Goal: Task Accomplishment & Management: Complete application form

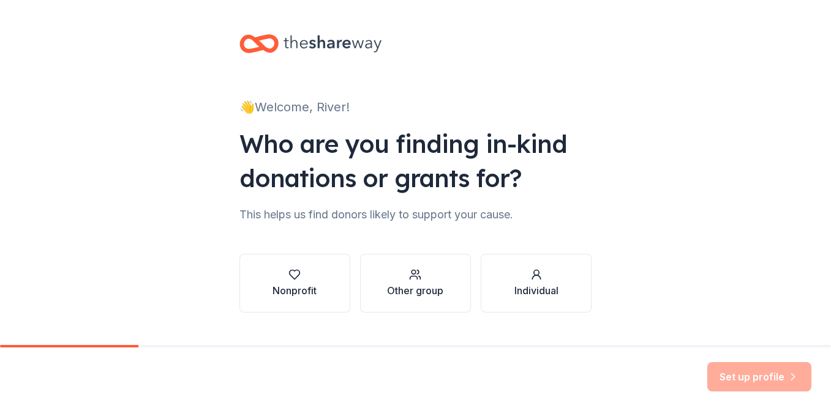
scroll to position [26, 0]
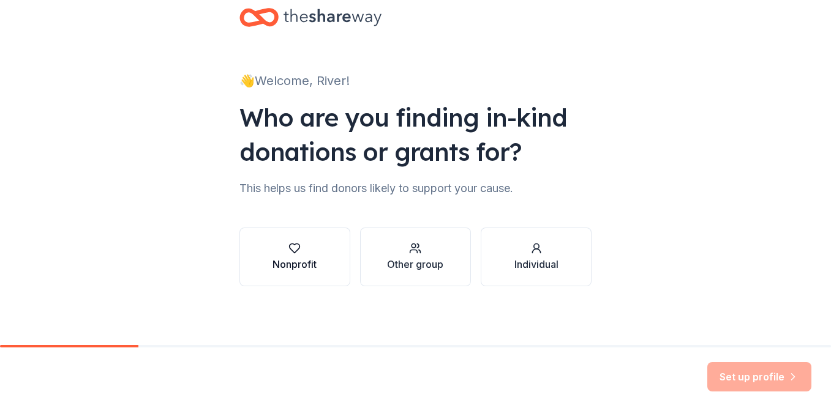
click at [313, 254] on div "button" at bounding box center [294, 248] width 44 height 12
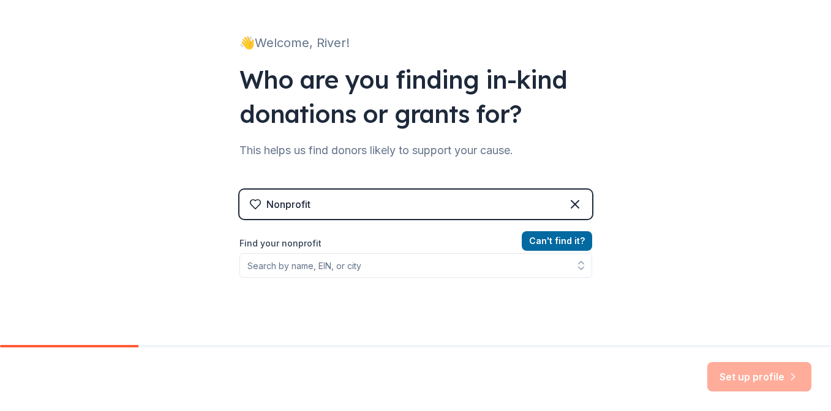
scroll to position [65, 0]
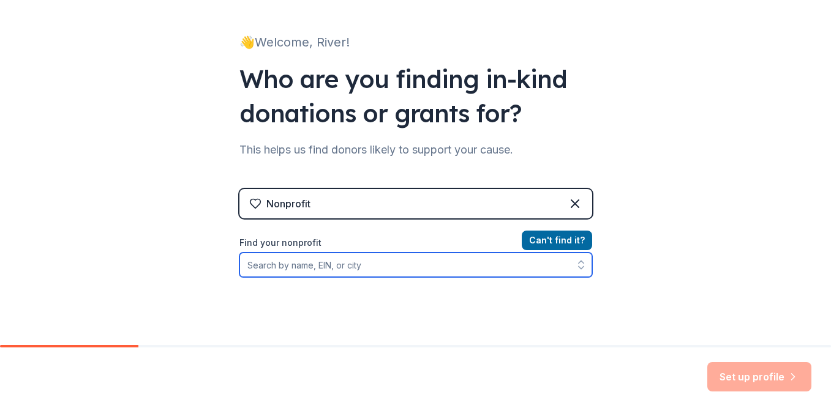
click at [445, 265] on input "Find your nonprofit" at bounding box center [415, 265] width 353 height 24
type input "[PERSON_NAME] fellowship"
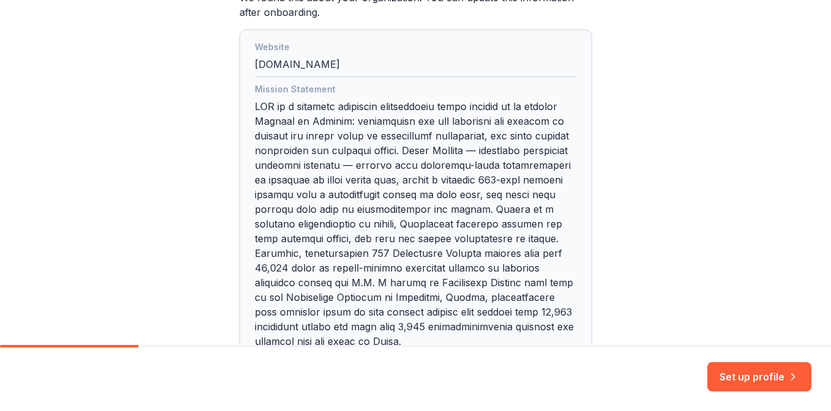
scroll to position [469, 0]
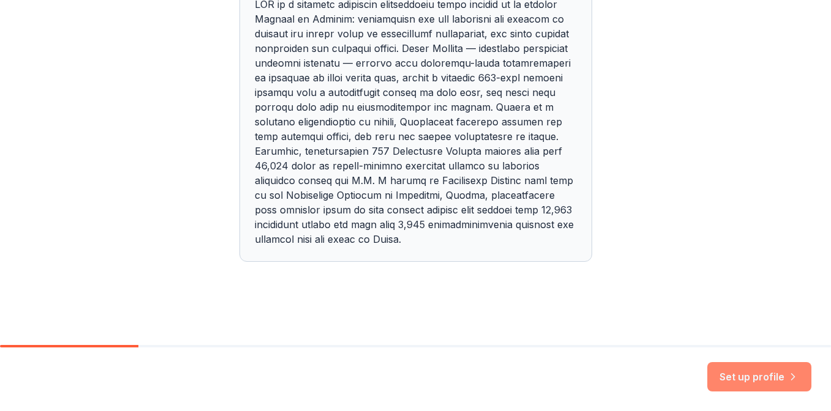
click at [740, 373] on button "Set up profile" at bounding box center [759, 376] width 104 height 29
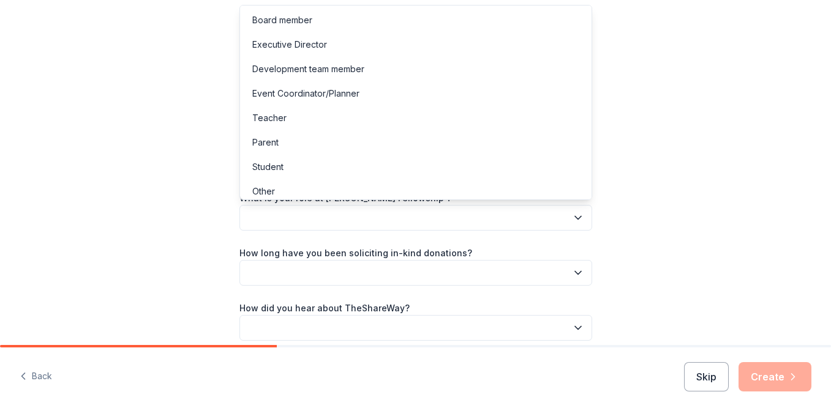
click at [569, 220] on button "button" at bounding box center [415, 218] width 353 height 26
click at [331, 67] on div "Development team member" at bounding box center [308, 69] width 112 height 15
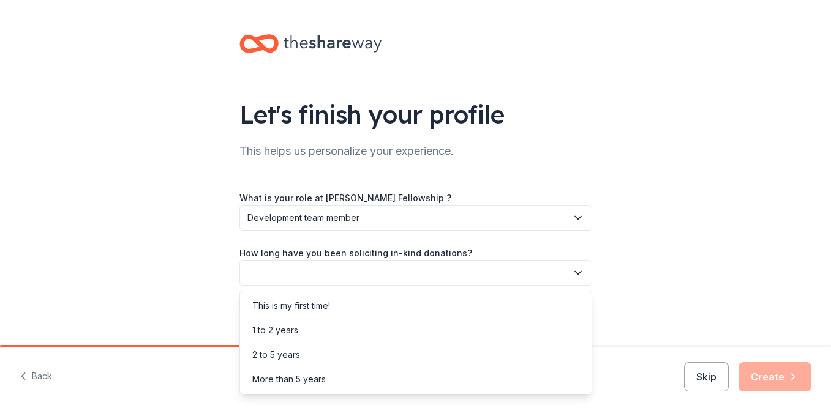
click at [340, 264] on button "button" at bounding box center [415, 273] width 353 height 26
click at [345, 323] on div "1 to 2 years" at bounding box center [415, 330] width 347 height 24
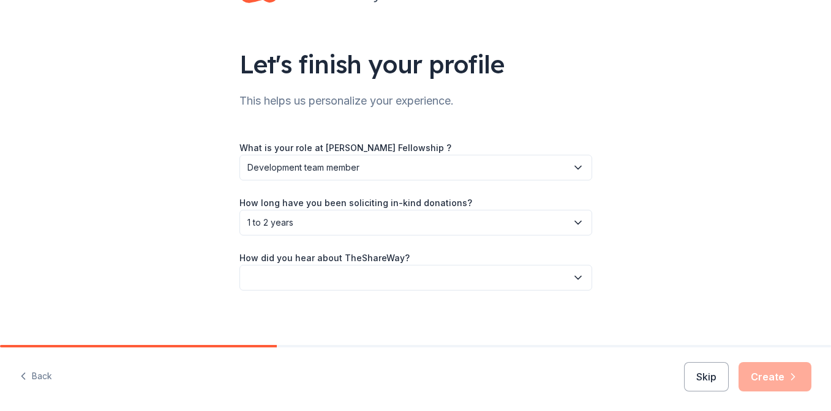
scroll to position [54, 0]
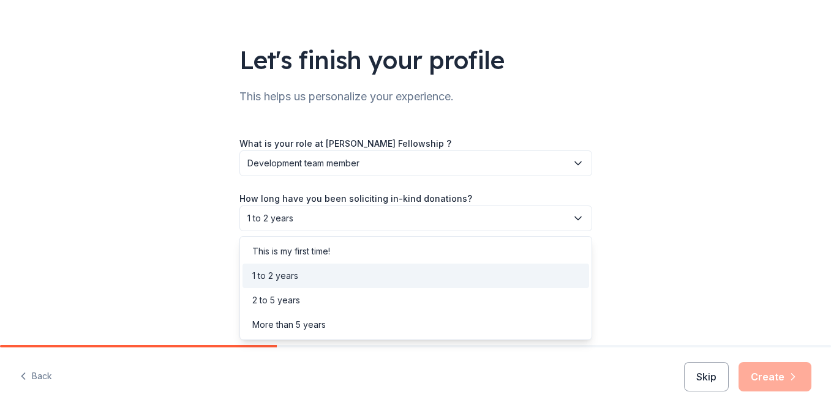
click at [317, 220] on span "1 to 2 years" at bounding box center [407, 218] width 320 height 15
click at [177, 209] on div "Let's finish your profile This helps us personalize your experience. What is yo…" at bounding box center [415, 146] width 831 height 400
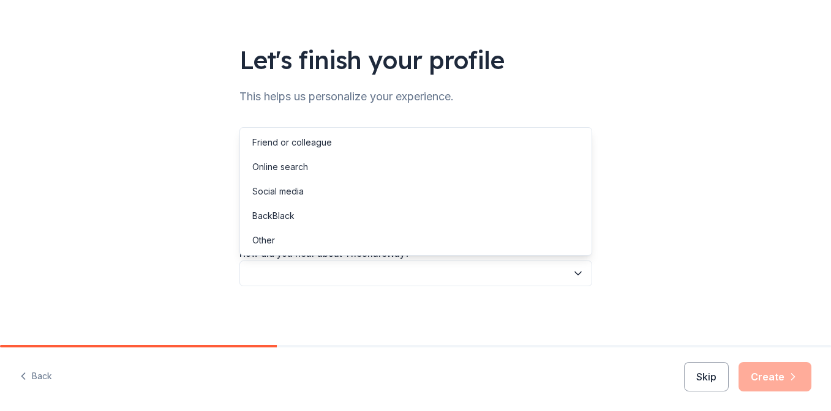
click at [269, 275] on button "button" at bounding box center [415, 274] width 353 height 26
click at [290, 140] on div "Friend or colleague" at bounding box center [292, 142] width 80 height 15
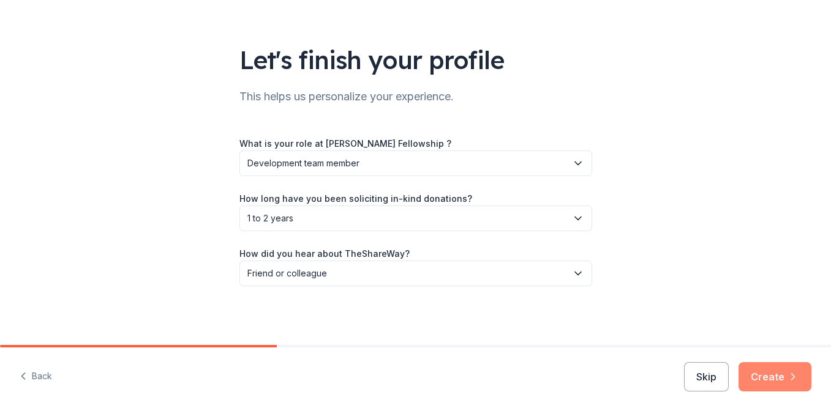
click at [784, 377] on button "Create" at bounding box center [774, 376] width 73 height 29
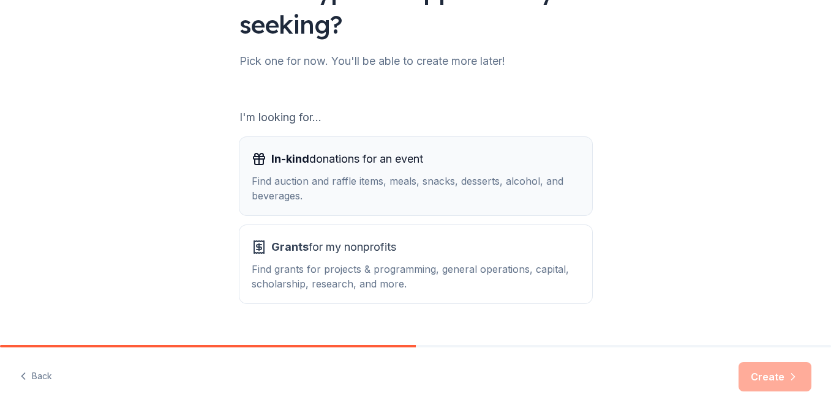
scroll to position [149, 0]
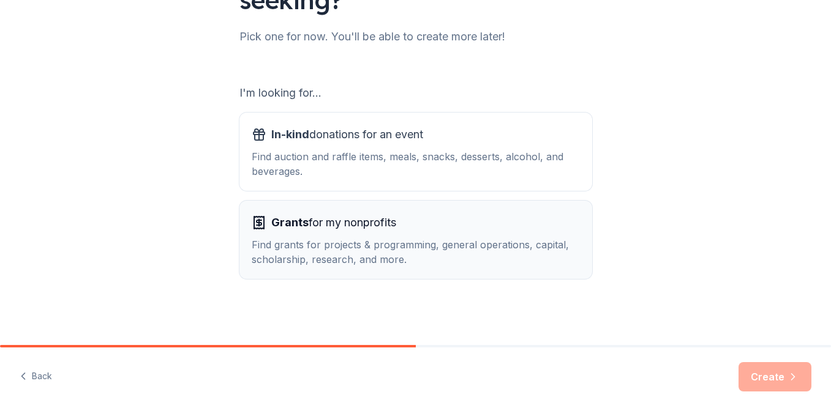
click at [481, 241] on div "Find grants for projects & programming, general operations, capital, scholarshi…" at bounding box center [416, 252] width 328 height 29
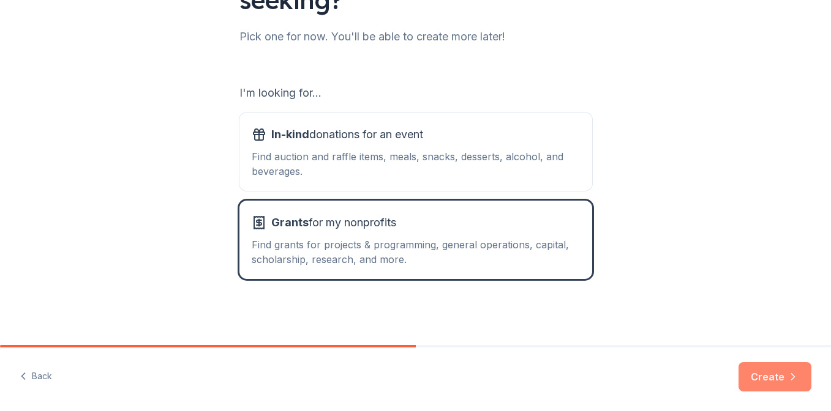
click at [770, 378] on button "Create" at bounding box center [774, 376] width 73 height 29
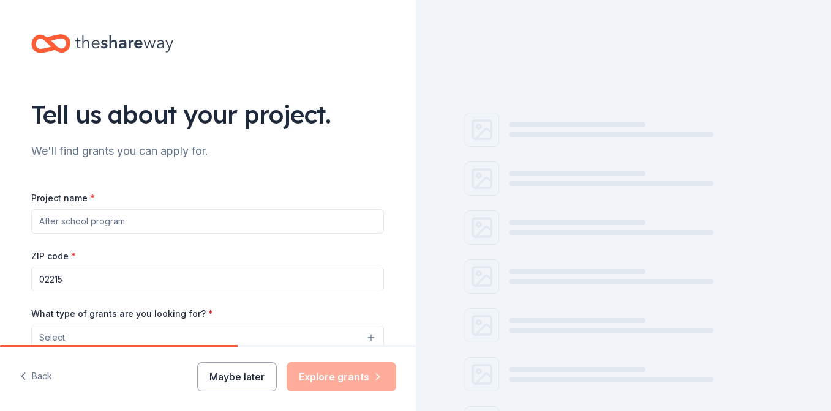
click at [280, 216] on input "Project name *" at bounding box center [207, 221] width 353 height 24
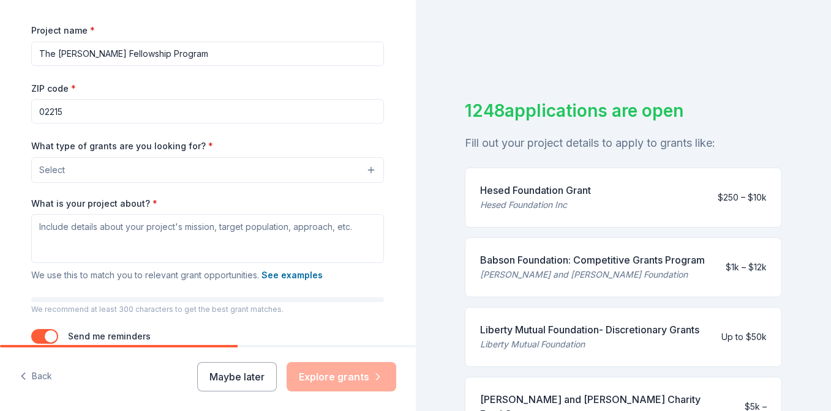
scroll to position [168, 0]
type input "The [PERSON_NAME] Fellowship Program"
click at [147, 106] on input "02215" at bounding box center [207, 111] width 353 height 24
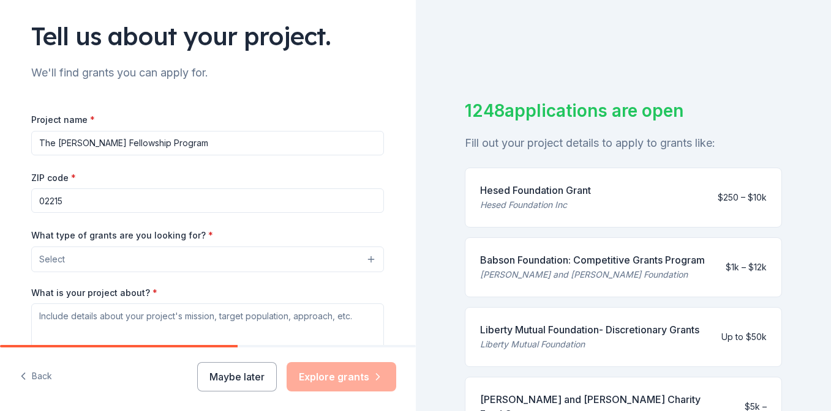
scroll to position [79, 0]
click at [228, 381] on button "Maybe later" at bounding box center [237, 376] width 80 height 29
click at [226, 373] on button "Maybe later" at bounding box center [237, 376] width 80 height 29
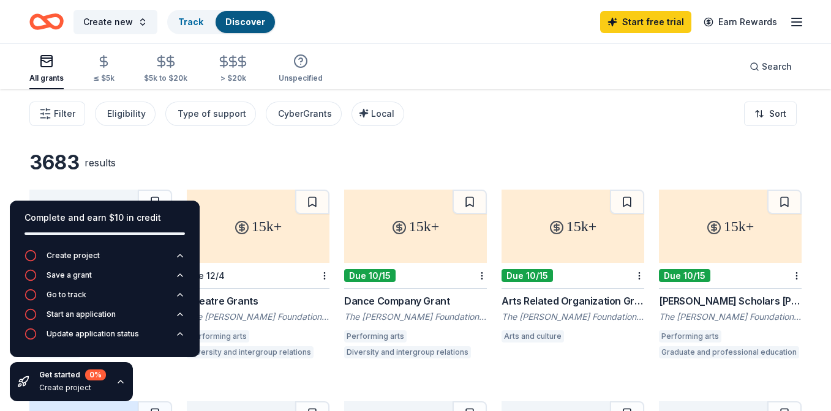
click at [800, 23] on icon "button" at bounding box center [796, 22] width 15 height 15
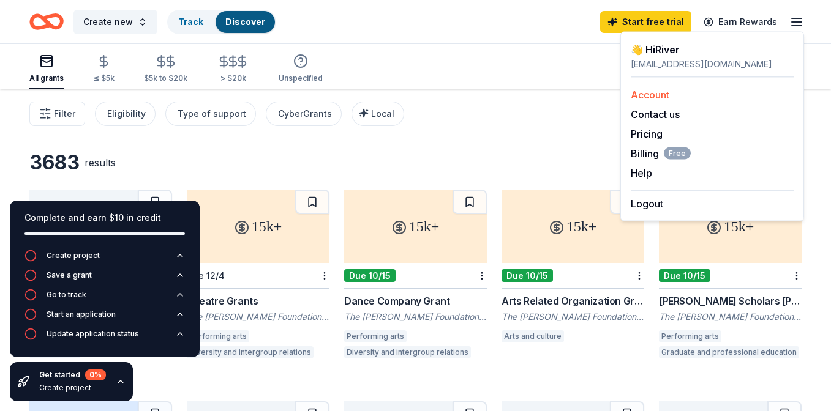
click at [658, 93] on link "Account" at bounding box center [650, 95] width 39 height 12
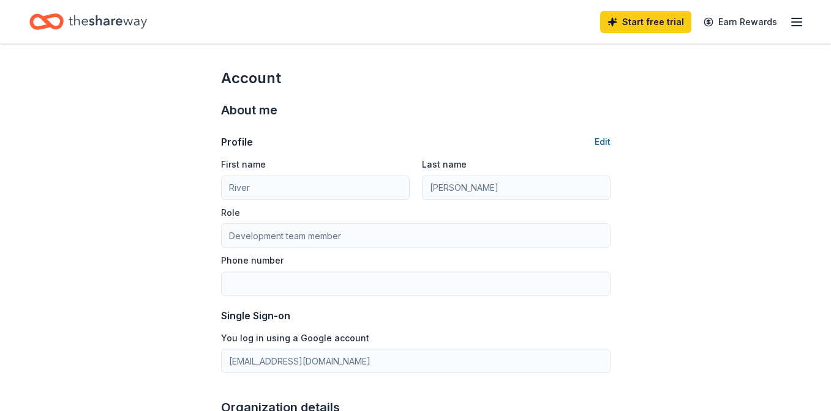
click at [798, 13] on div "Start free trial Earn Rewards" at bounding box center [702, 21] width 204 height 29
click at [798, 27] on icon "button" at bounding box center [796, 22] width 15 height 15
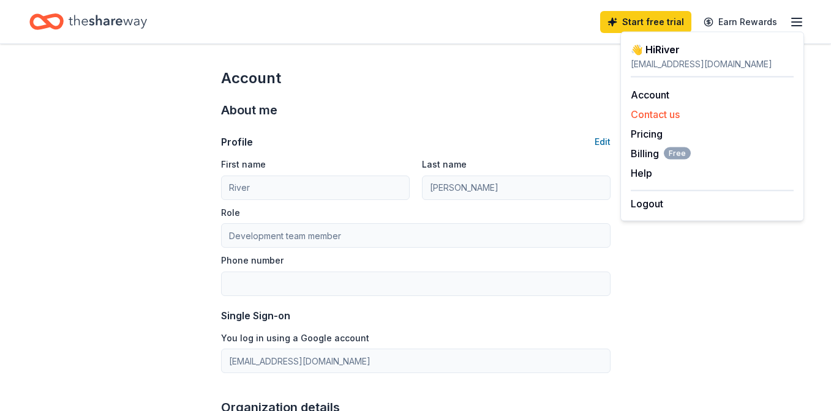
click at [672, 112] on button "Contact us" at bounding box center [655, 114] width 49 height 15
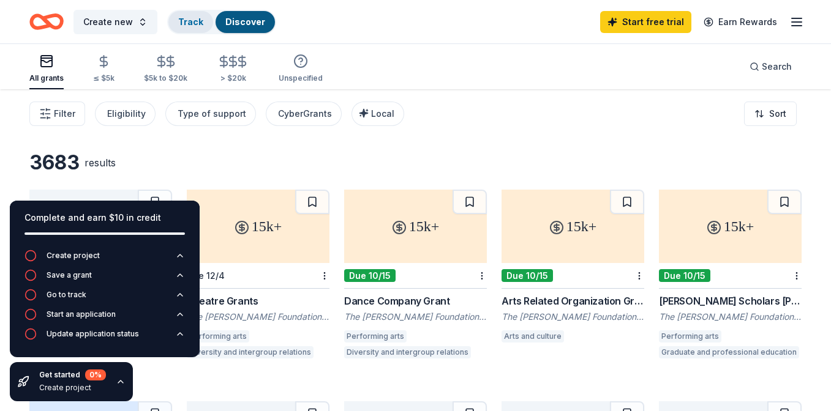
click at [197, 26] on link "Track" at bounding box center [190, 22] width 25 height 10
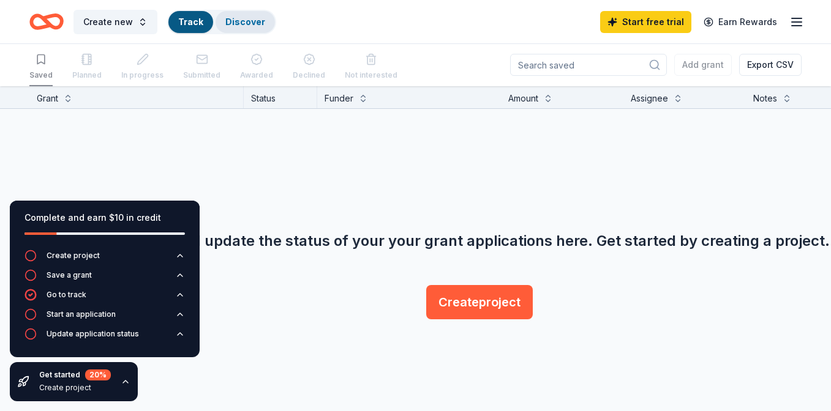
click at [240, 18] on link "Discover" at bounding box center [245, 22] width 40 height 10
